Goal: Task Accomplishment & Management: Manage account settings

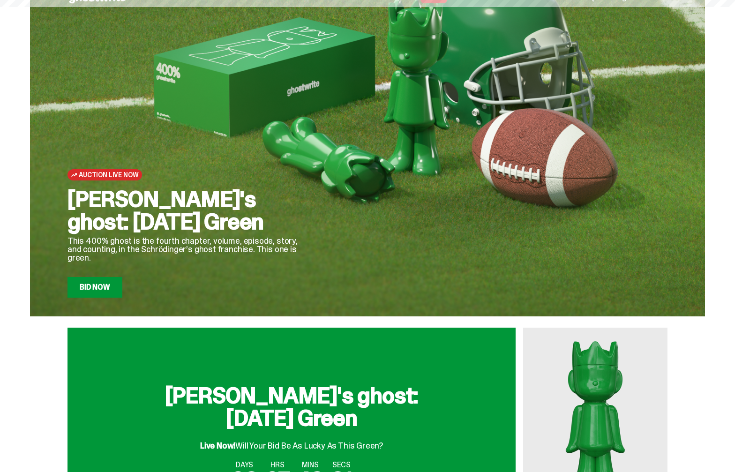
scroll to position [165, 0]
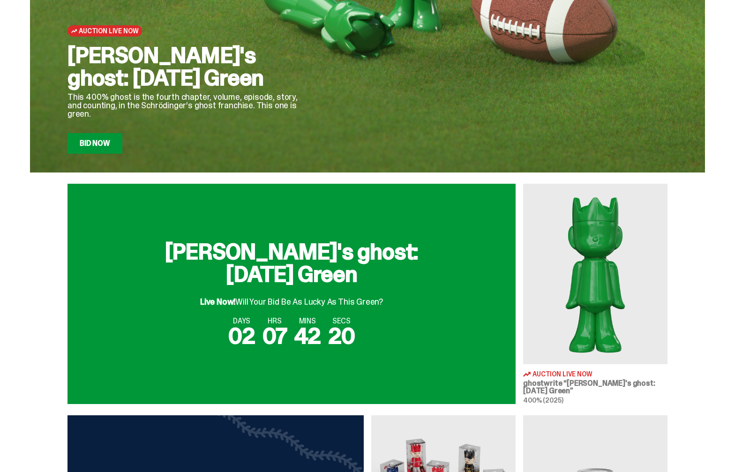
click at [609, 314] on img at bounding box center [595, 274] width 144 height 181
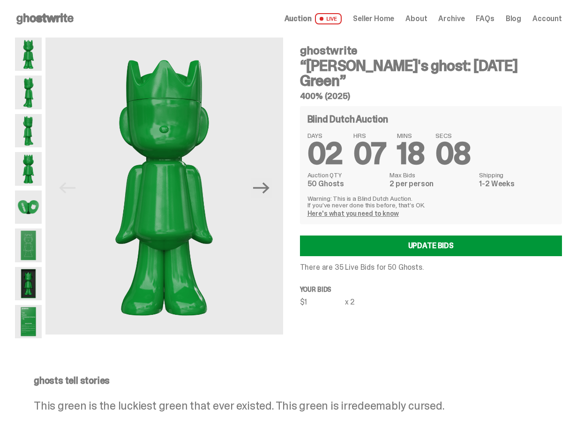
click at [372, 19] on span "Seller Home" at bounding box center [373, 19] width 41 height 8
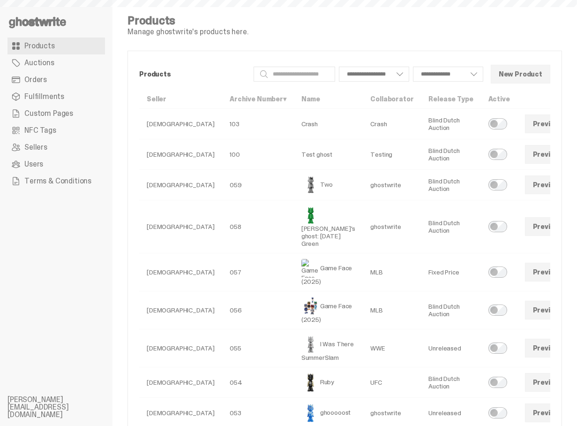
select select
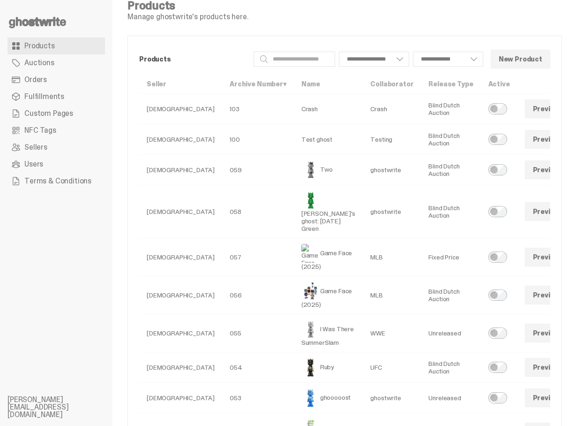
scroll to position [293, 0]
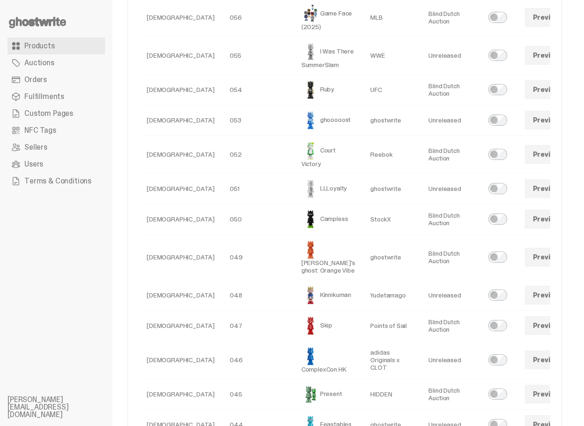
click at [363, 204] on td "ghostwrite" at bounding box center [392, 189] width 58 height 30
click at [159, 204] on td "[DEMOGRAPHIC_DATA]" at bounding box center [180, 189] width 83 height 30
drag, startPoint x: 242, startPoint y: 209, endPoint x: 280, endPoint y: 210, distance: 37.5
click at [280, 204] on tr "[DEMOGRAPHIC_DATA] 051 LLLoyalty ghostwrite Unreleased Active Yes [GEOGRAPHIC_D…" at bounding box center [379, 189] width 481 height 30
click at [167, 204] on td "[DEMOGRAPHIC_DATA]" at bounding box center [180, 189] width 83 height 30
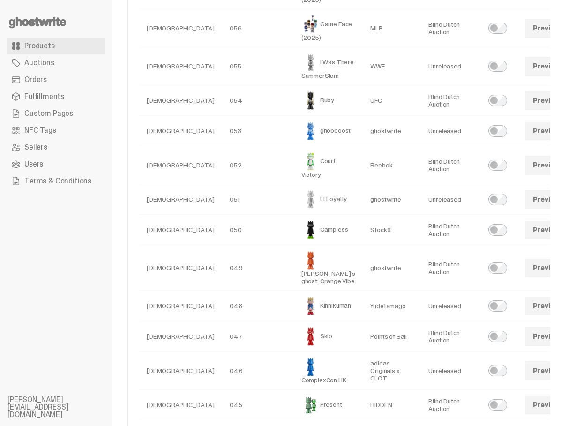
scroll to position [270, 0]
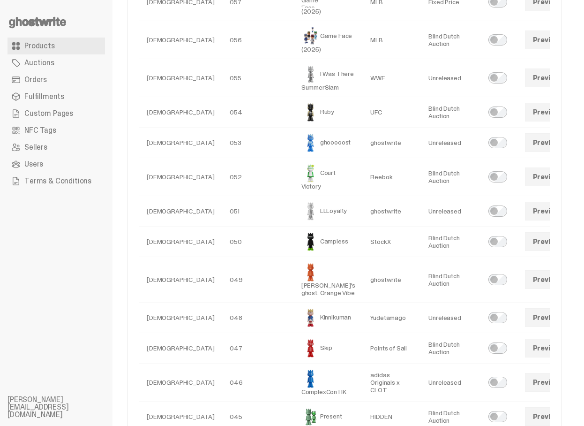
click at [53, 78] on link "Orders" at bounding box center [57, 79] width 98 height 17
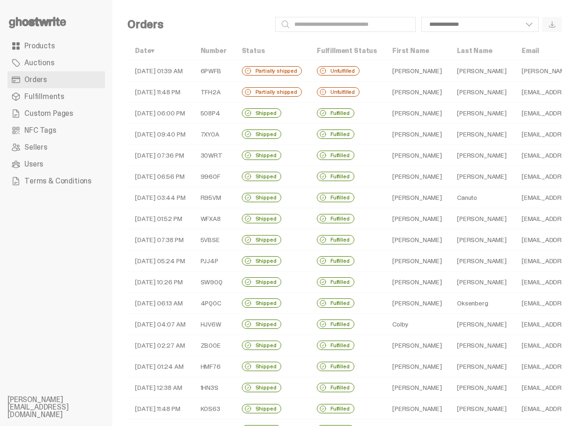
click at [180, 172] on td "[DATE] 06:56 PM" at bounding box center [161, 176] width 66 height 21
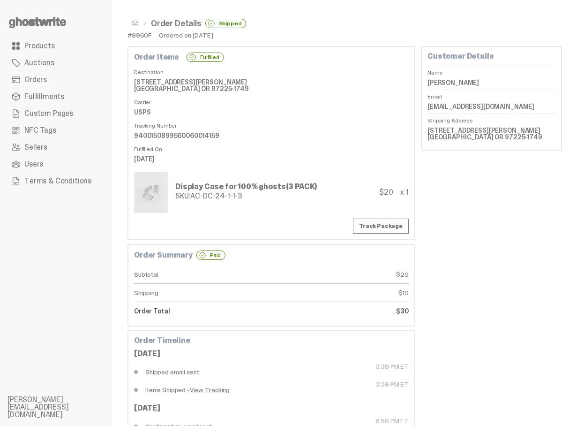
click at [140, 112] on dd "USPS" at bounding box center [271, 112] width 275 height 14
drag, startPoint x: 140, startPoint y: 112, endPoint x: 151, endPoint y: 112, distance: 11.3
click at [140, 112] on dd "USPS" at bounding box center [271, 112] width 275 height 14
drag, startPoint x: 143, startPoint y: 86, endPoint x: 213, endPoint y: 93, distance: 71.2
click at [213, 93] on dd "[STREET_ADDRESS][PERSON_NAME] [GEOGRAPHIC_DATA] OR 97225-1749" at bounding box center [271, 85] width 275 height 21
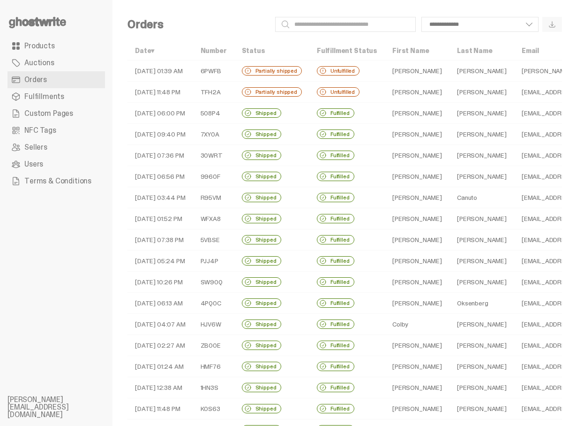
click at [158, 337] on td "[DATE] 02:27 AM" at bounding box center [161, 345] width 66 height 21
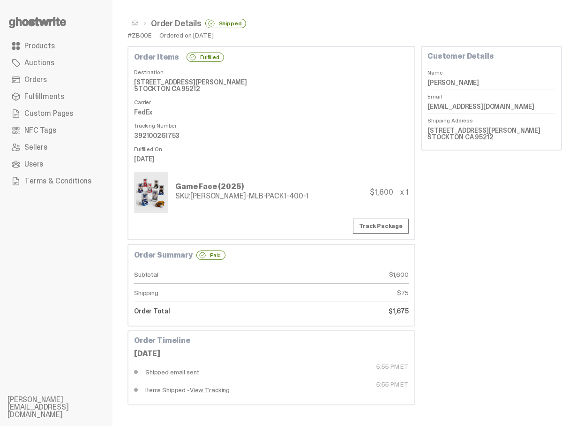
drag, startPoint x: 147, startPoint y: 111, endPoint x: 184, endPoint y: 128, distance: 40.5
click at [184, 128] on dl "Destination [STREET_ADDRESS][PERSON_NAME] [GEOGRAPHIC_DATA] CA 95212 Carrier Fe…" at bounding box center [271, 116] width 275 height 100
click at [245, 136] on dd "392100261753" at bounding box center [271, 135] width 275 height 14
